Goal: Information Seeking & Learning: Learn about a topic

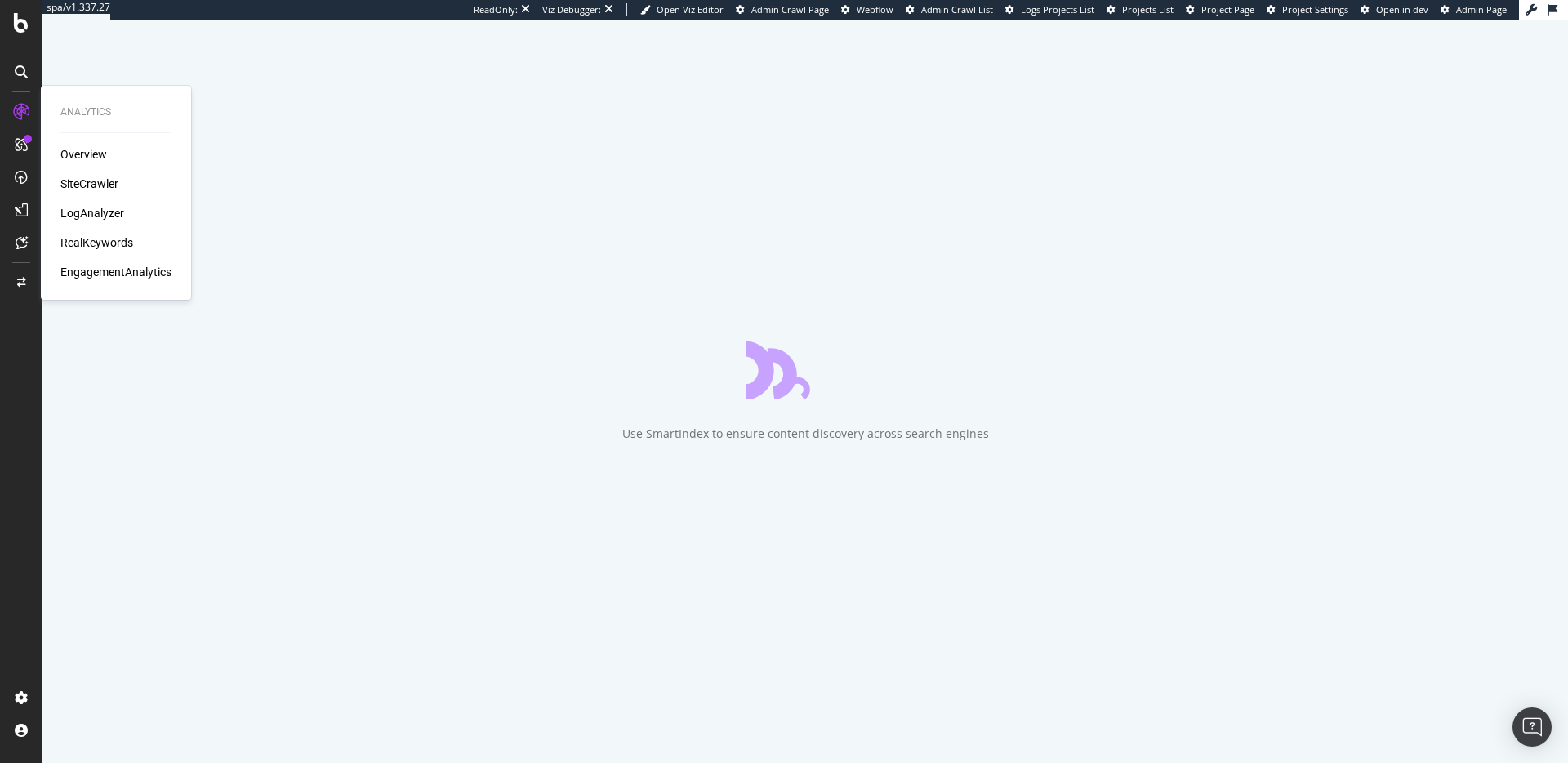
click at [94, 185] on div "SiteCrawler" at bounding box center [89, 183] width 58 height 16
click at [89, 235] on div "RealKeywords" at bounding box center [97, 242] width 72 height 16
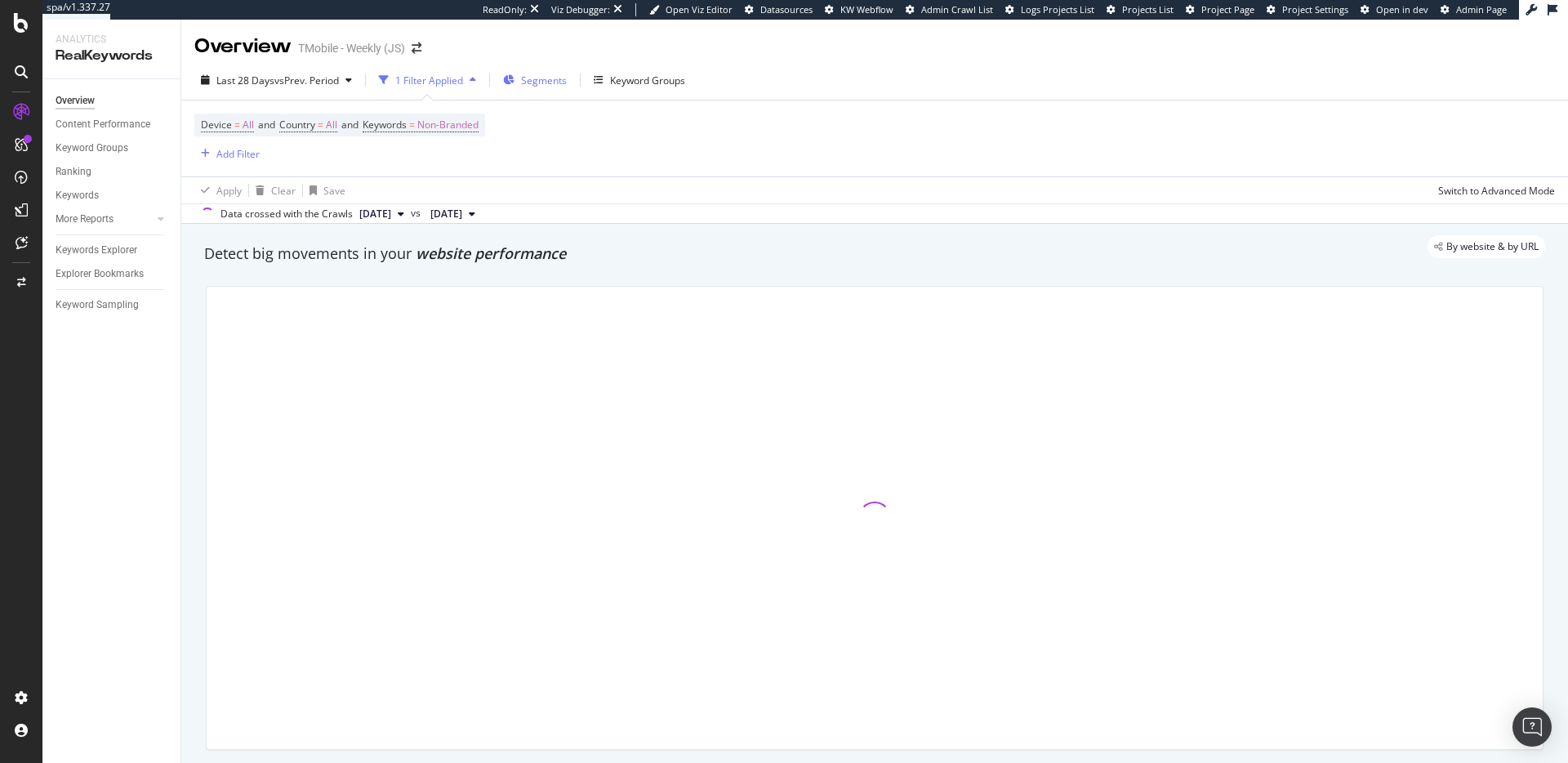
click at [521, 77] on div "Segments" at bounding box center [535, 80] width 64 height 24
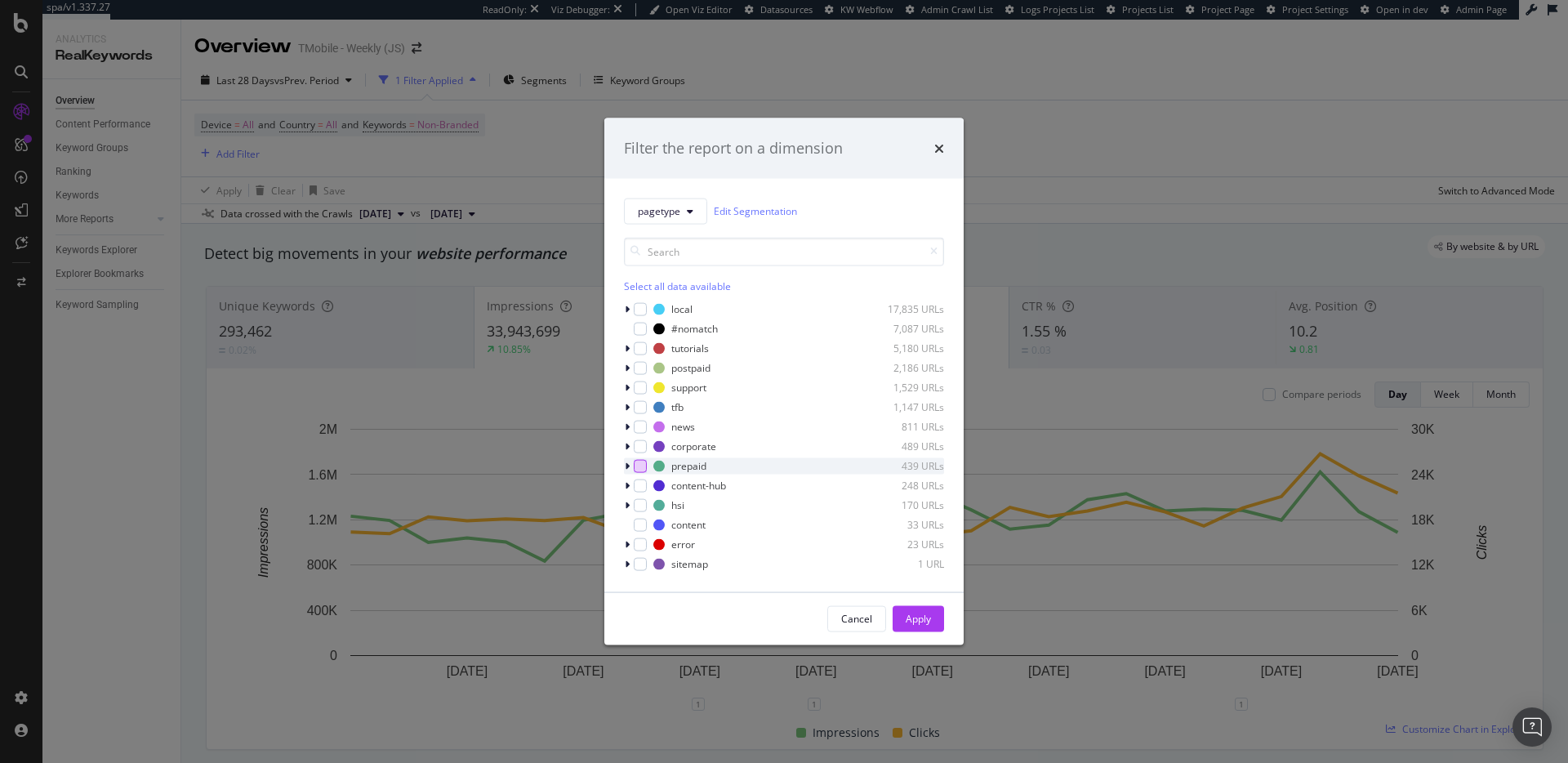
click at [636, 469] on div "modal" at bounding box center [641, 466] width 13 height 13
click at [915, 616] on div "Apply" at bounding box center [919, 618] width 25 height 14
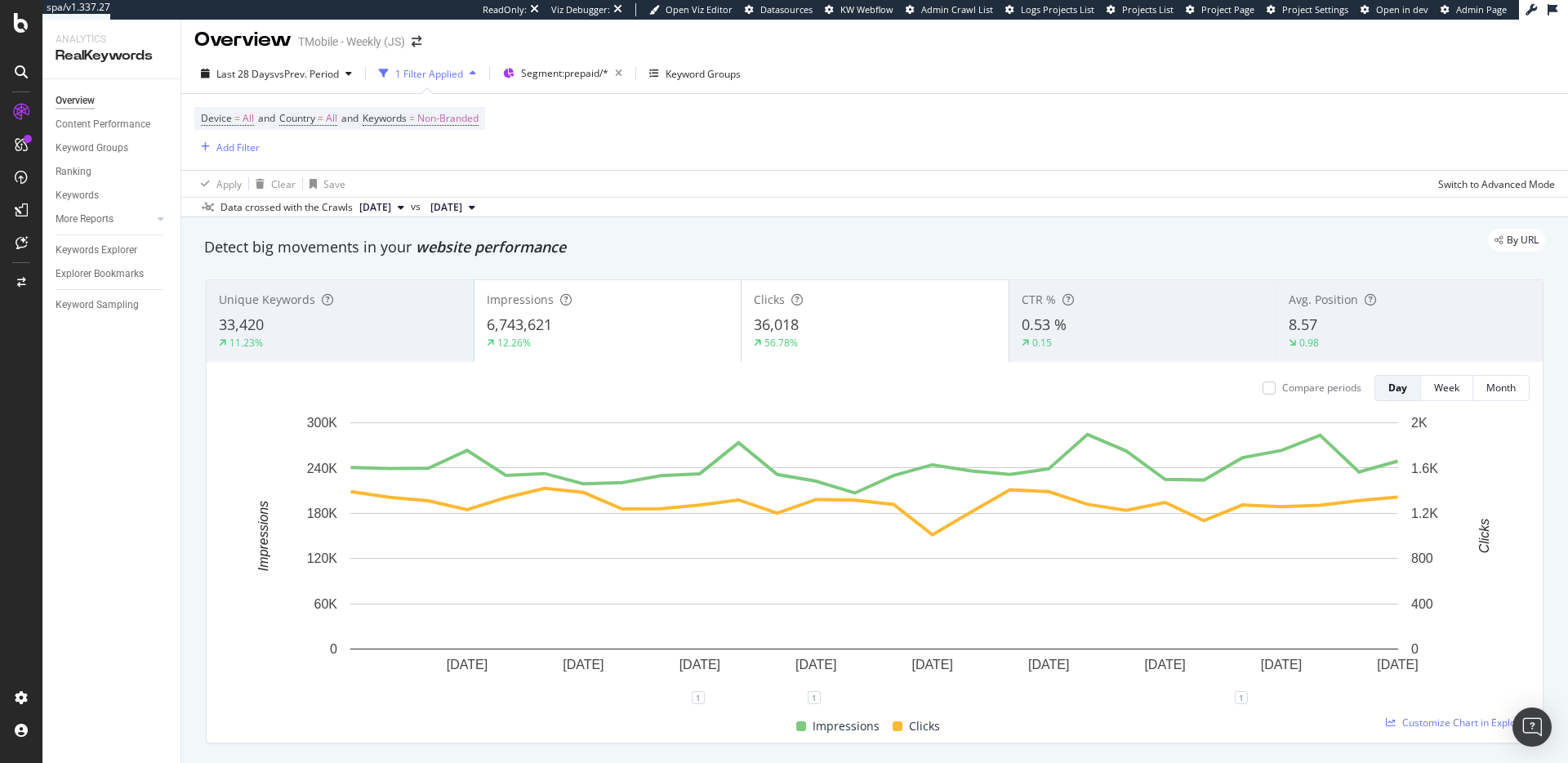
scroll to position [8, 0]
